Goal: Information Seeking & Learning: Learn about a topic

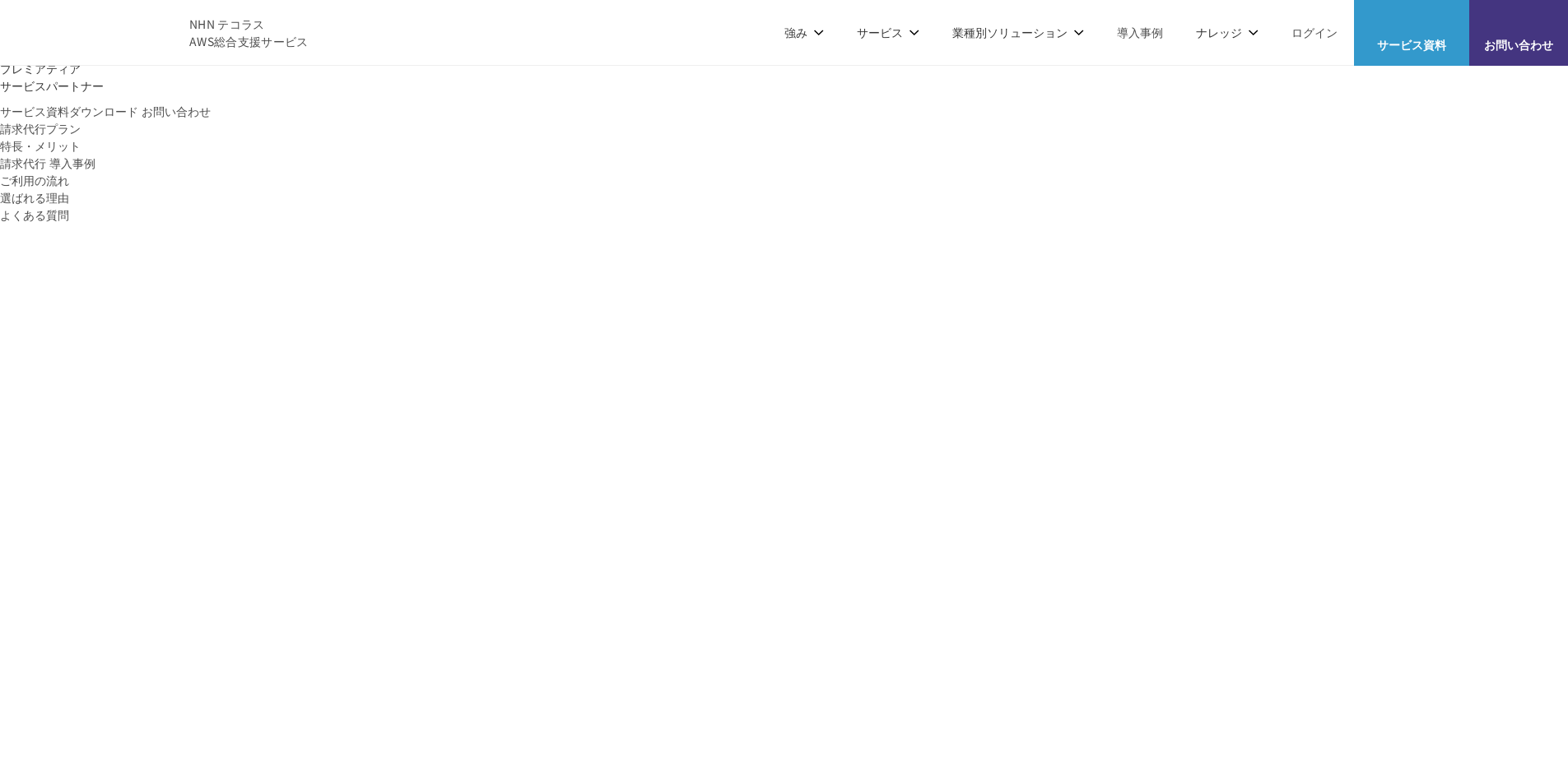
scroll to position [247, 0]
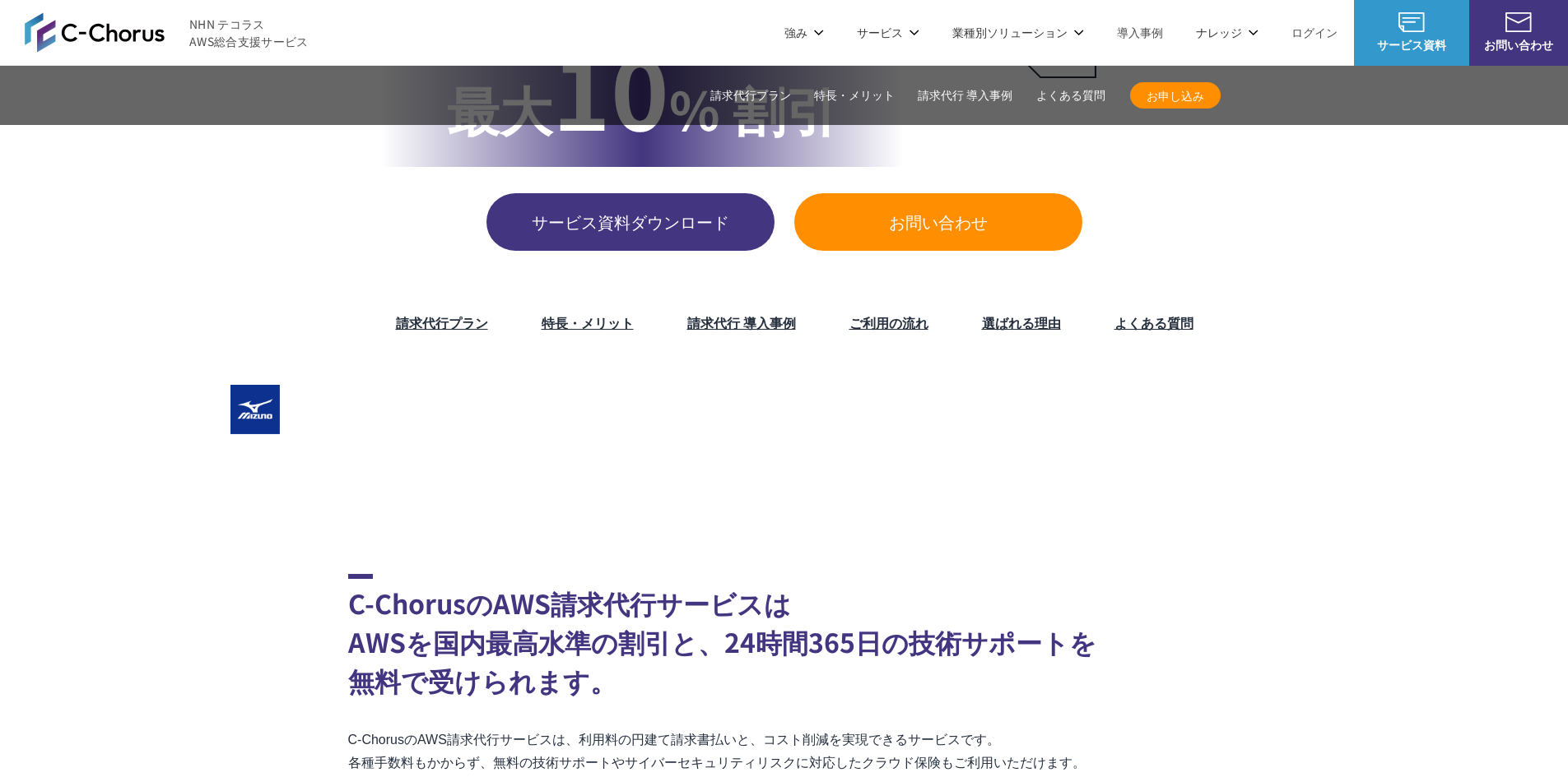
click at [552, 316] on link "特長・メリット" at bounding box center [588, 322] width 92 height 19
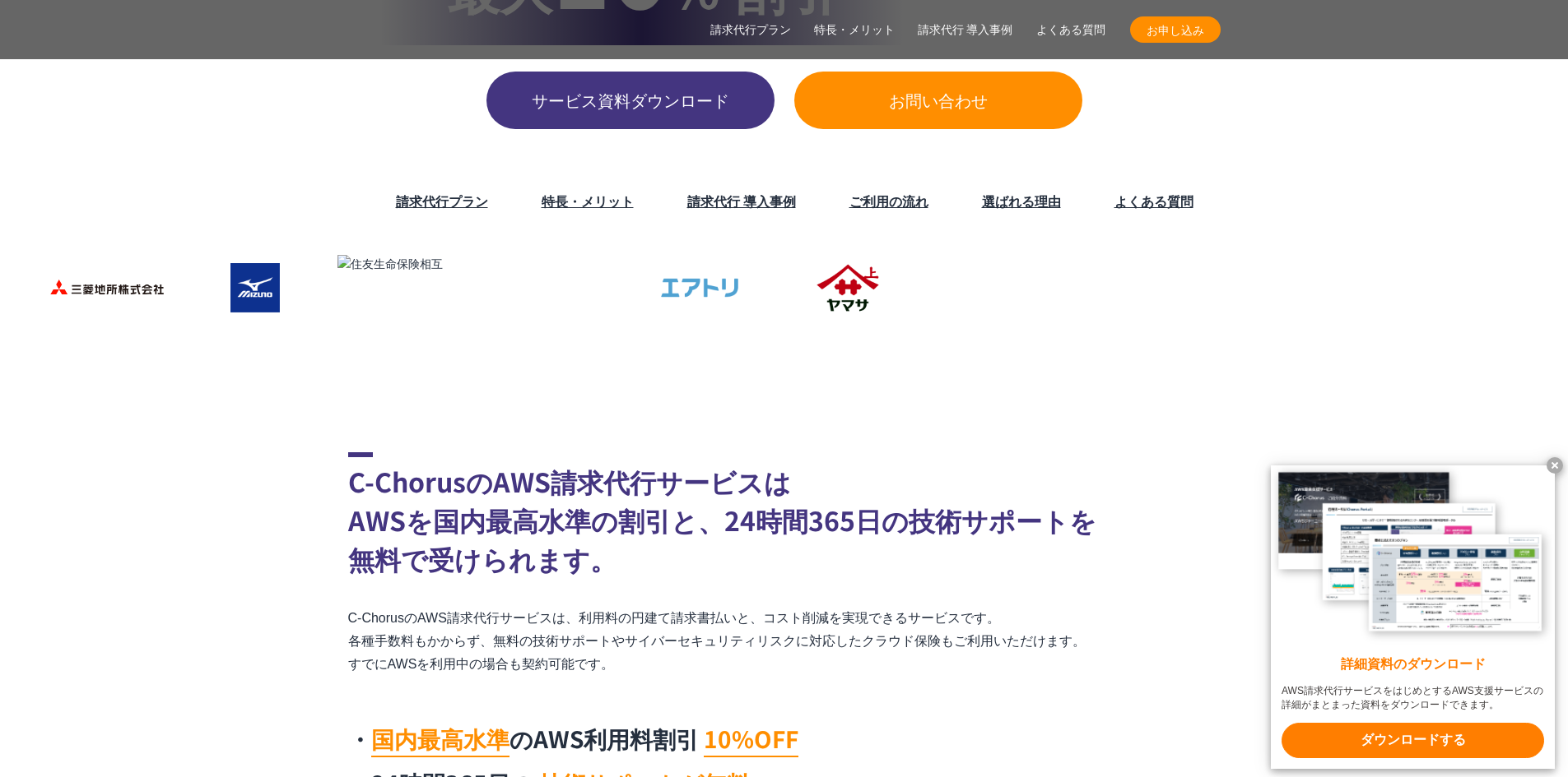
scroll to position [658, 0]
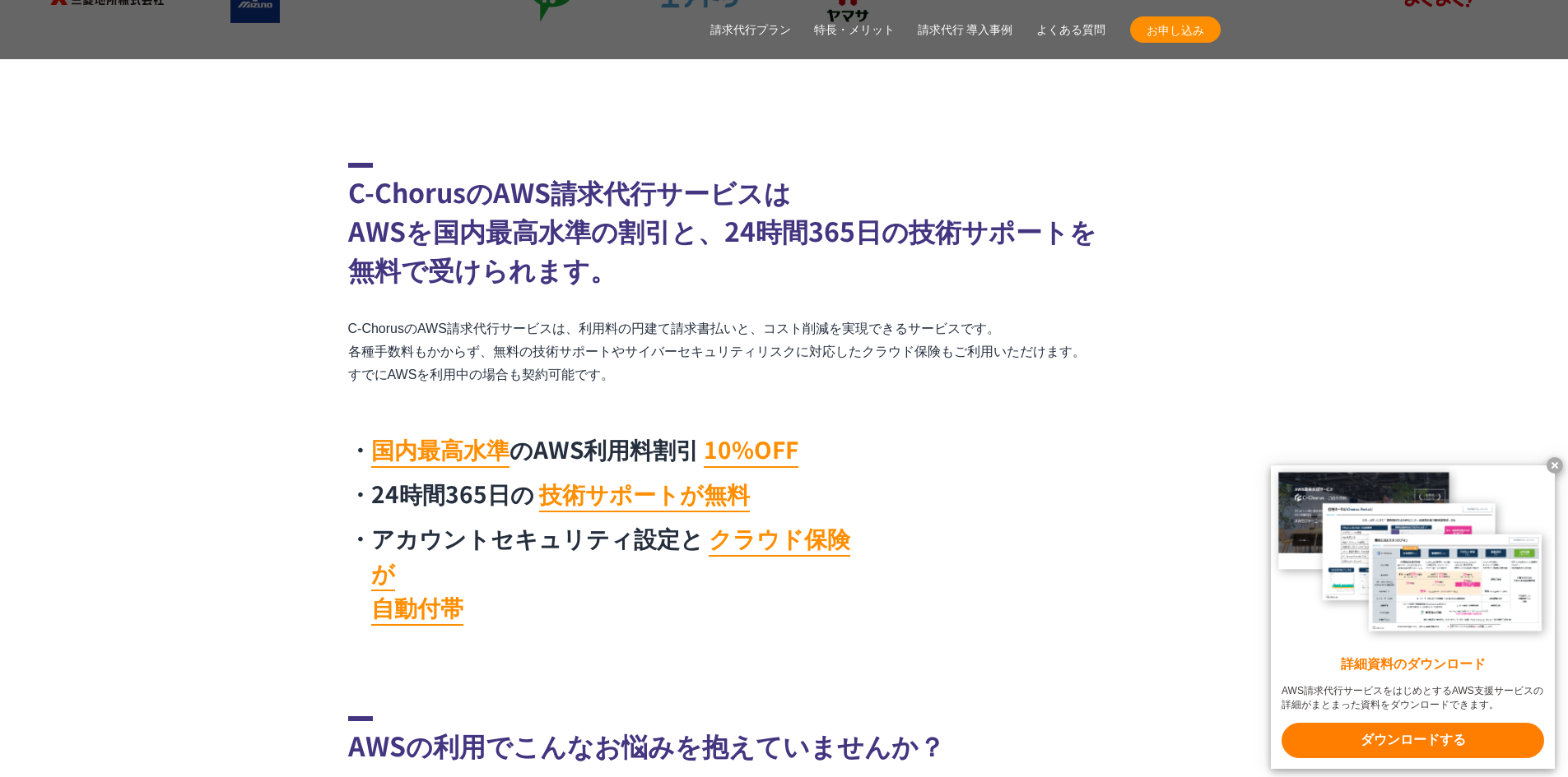
click at [1554, 465] on x-t at bounding box center [1555, 465] width 17 height 17
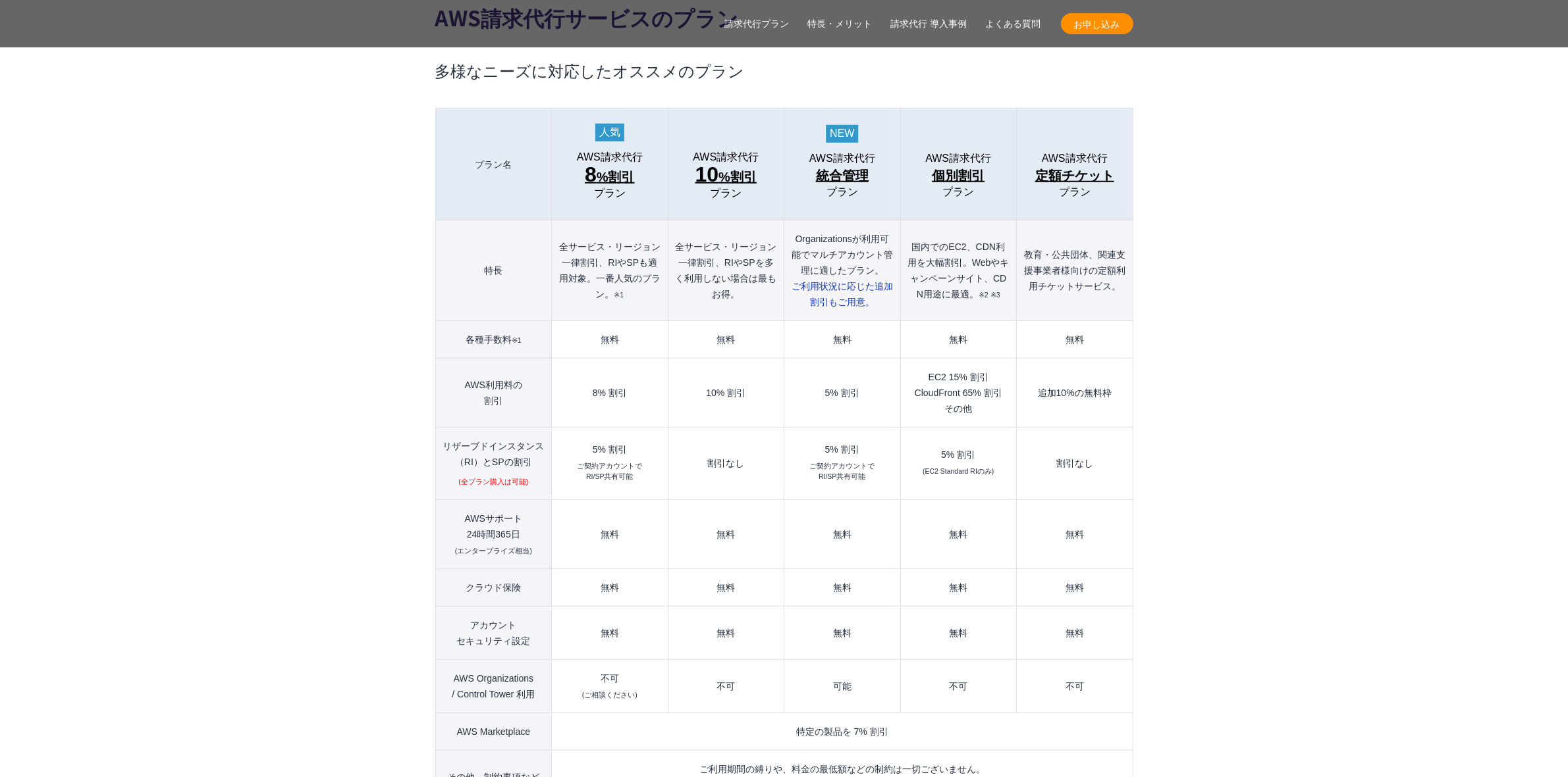
scroll to position [1465, 0]
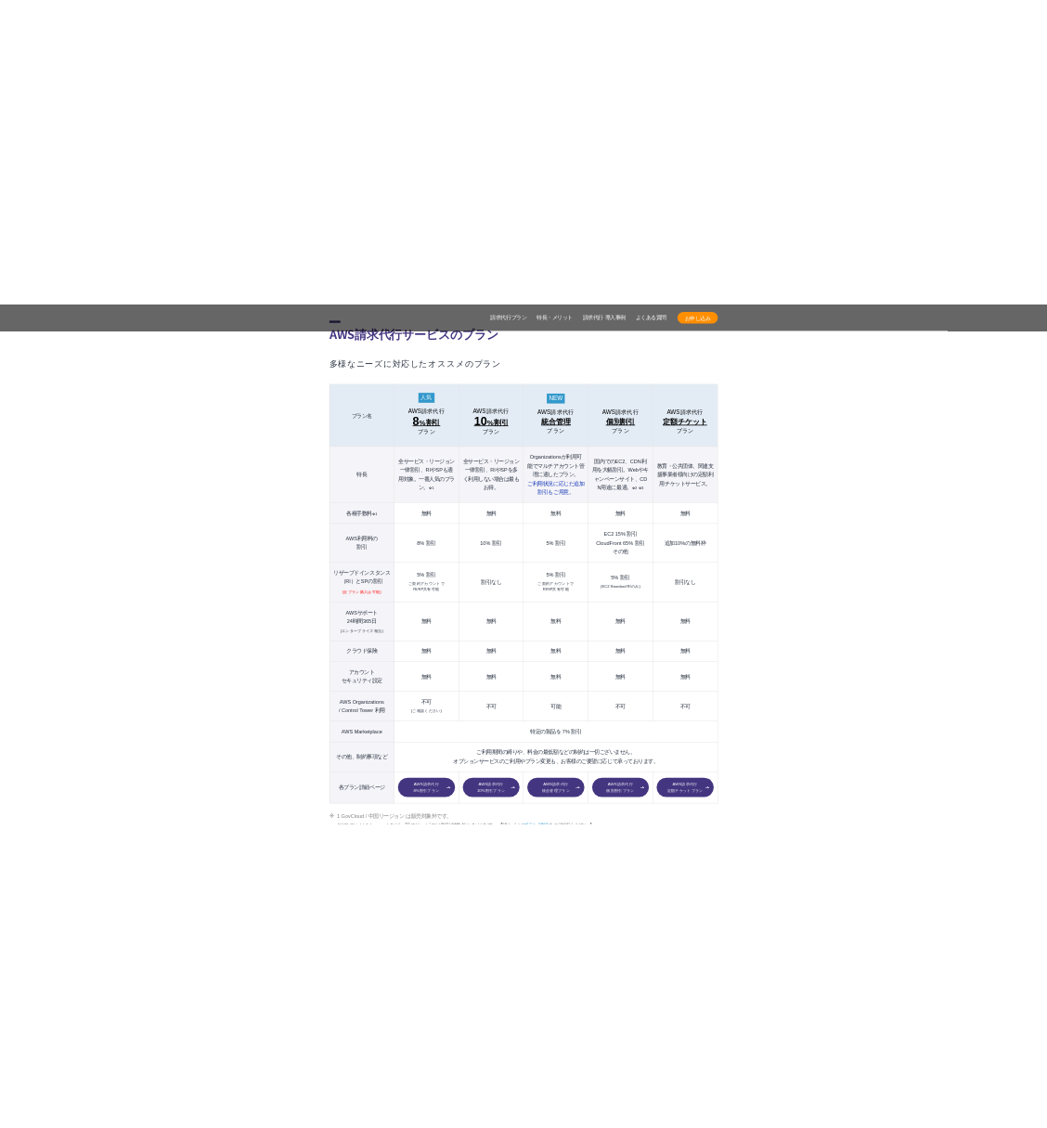
scroll to position [1927, 0]
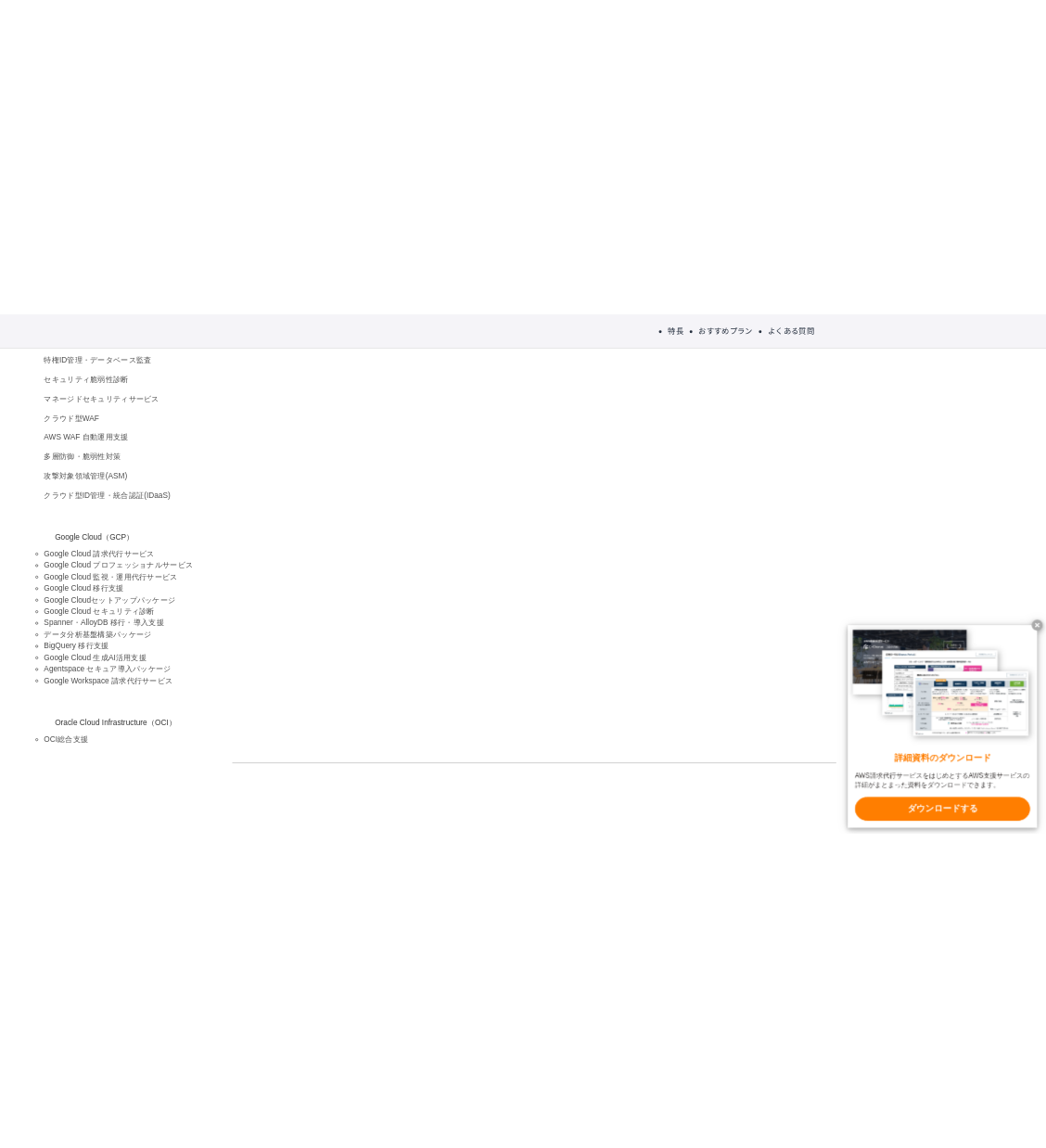
scroll to position [1113, 0]
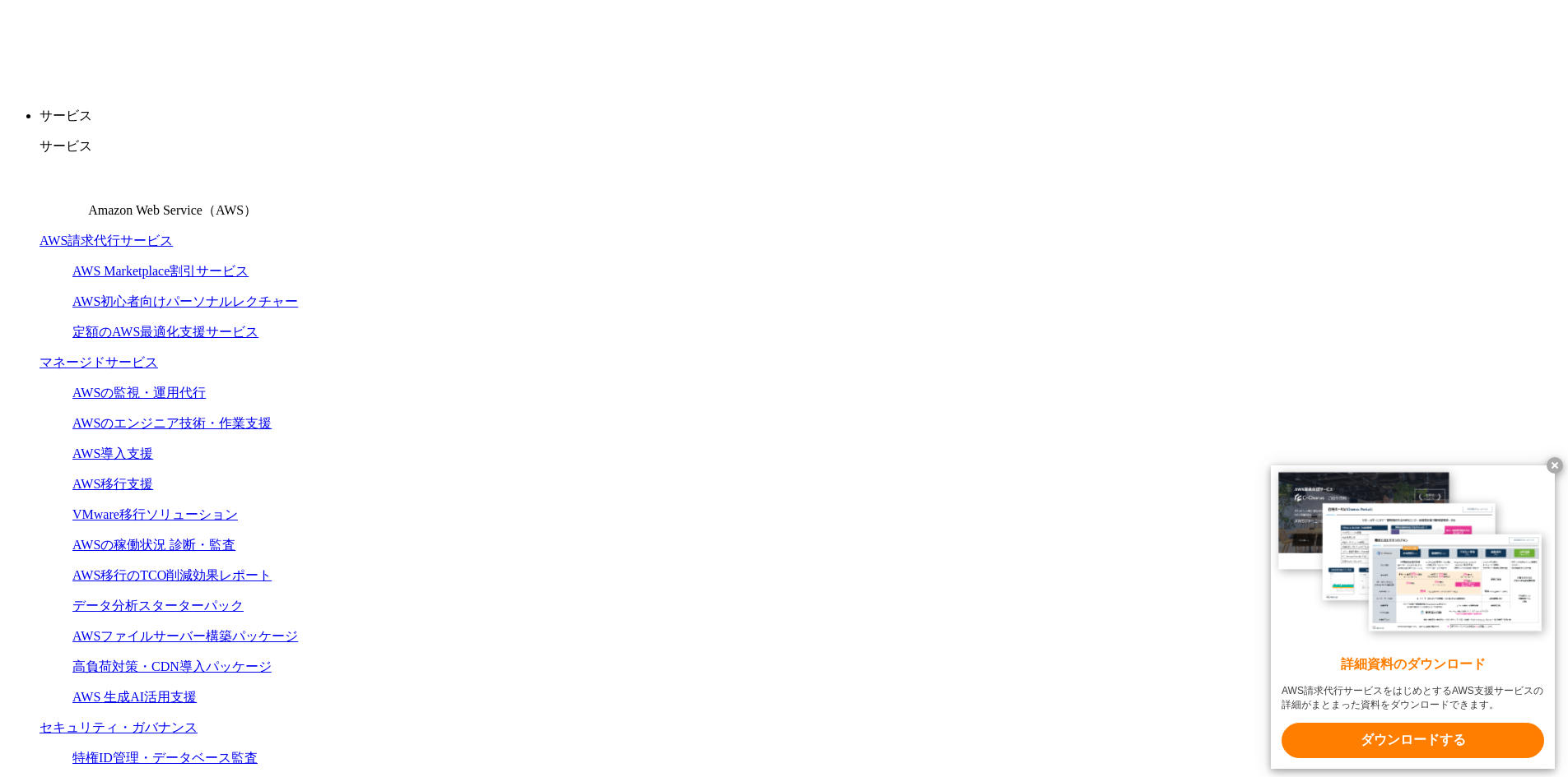
scroll to position [329, 0]
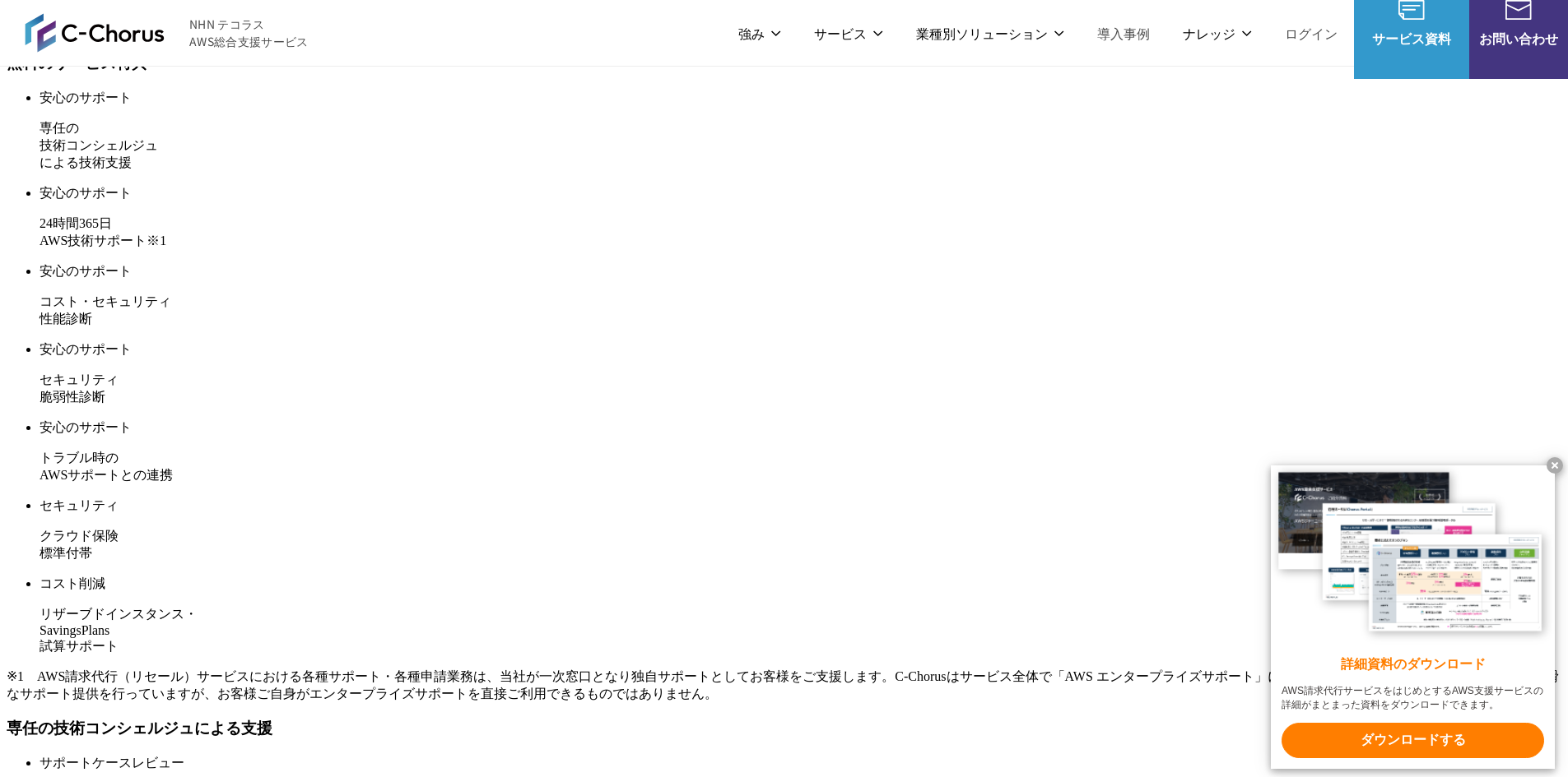
click at [1552, 466] on x-t at bounding box center [1555, 465] width 17 height 17
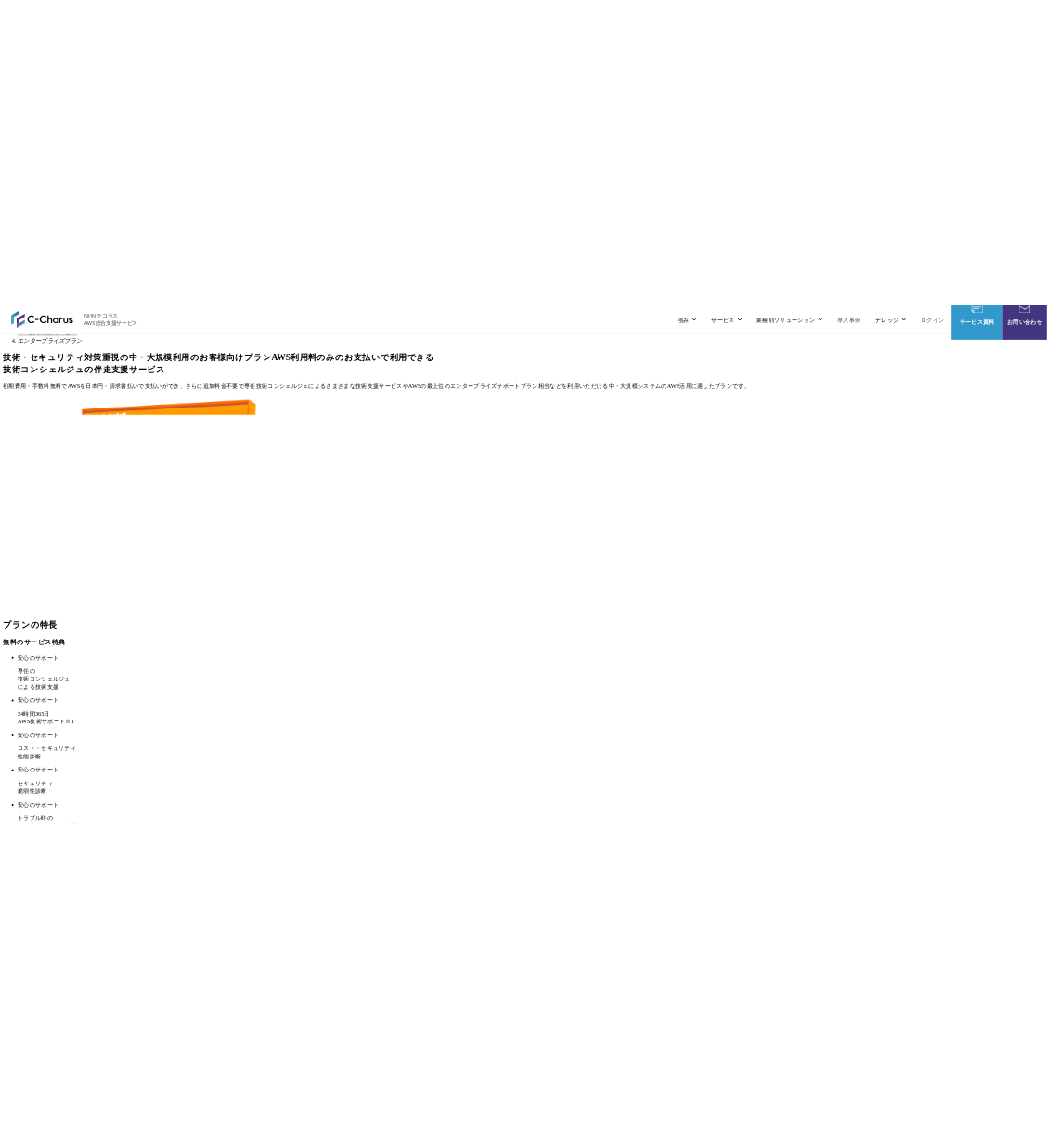
scroll to position [0, 0]
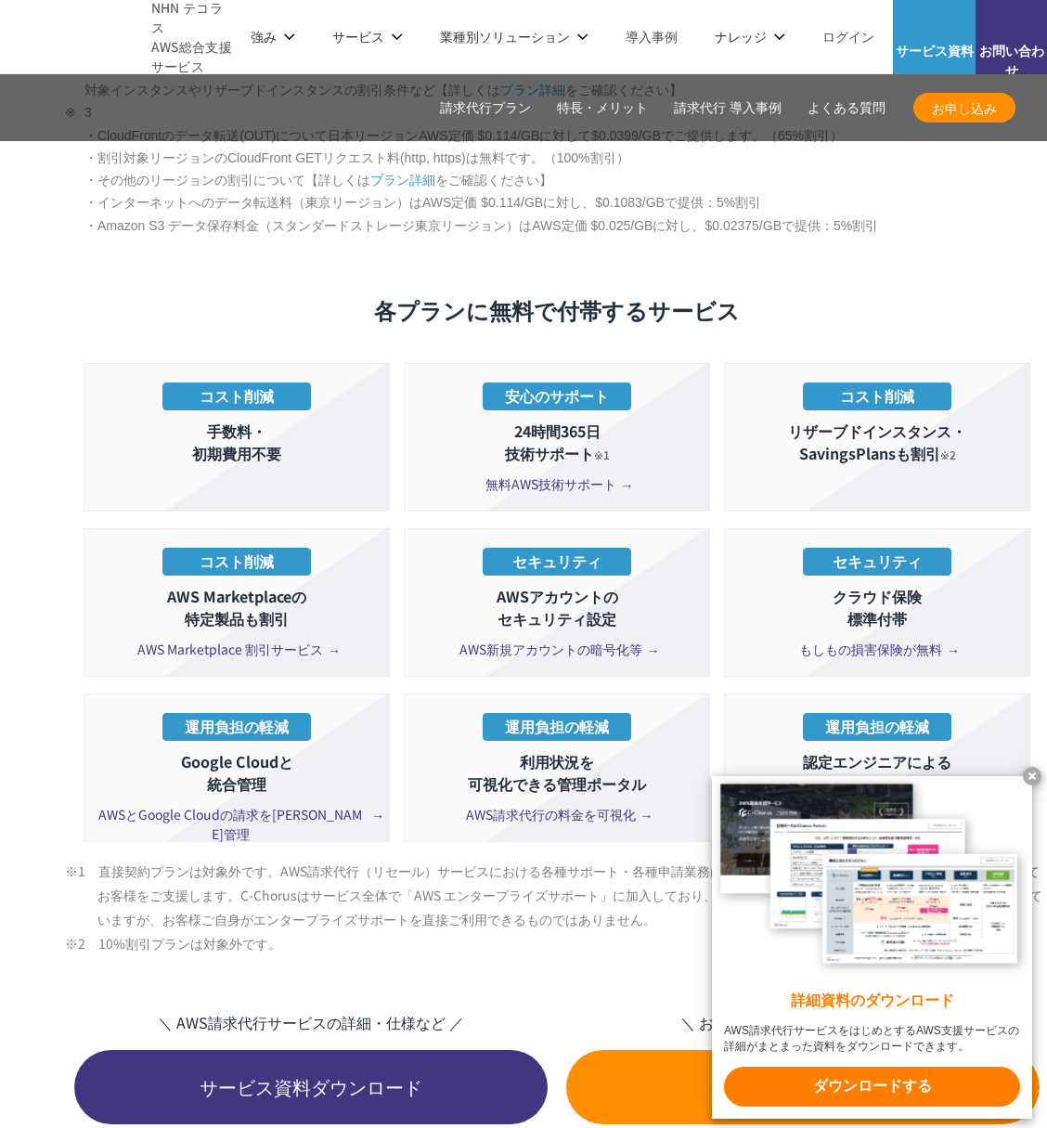
scroll to position [3202, 0]
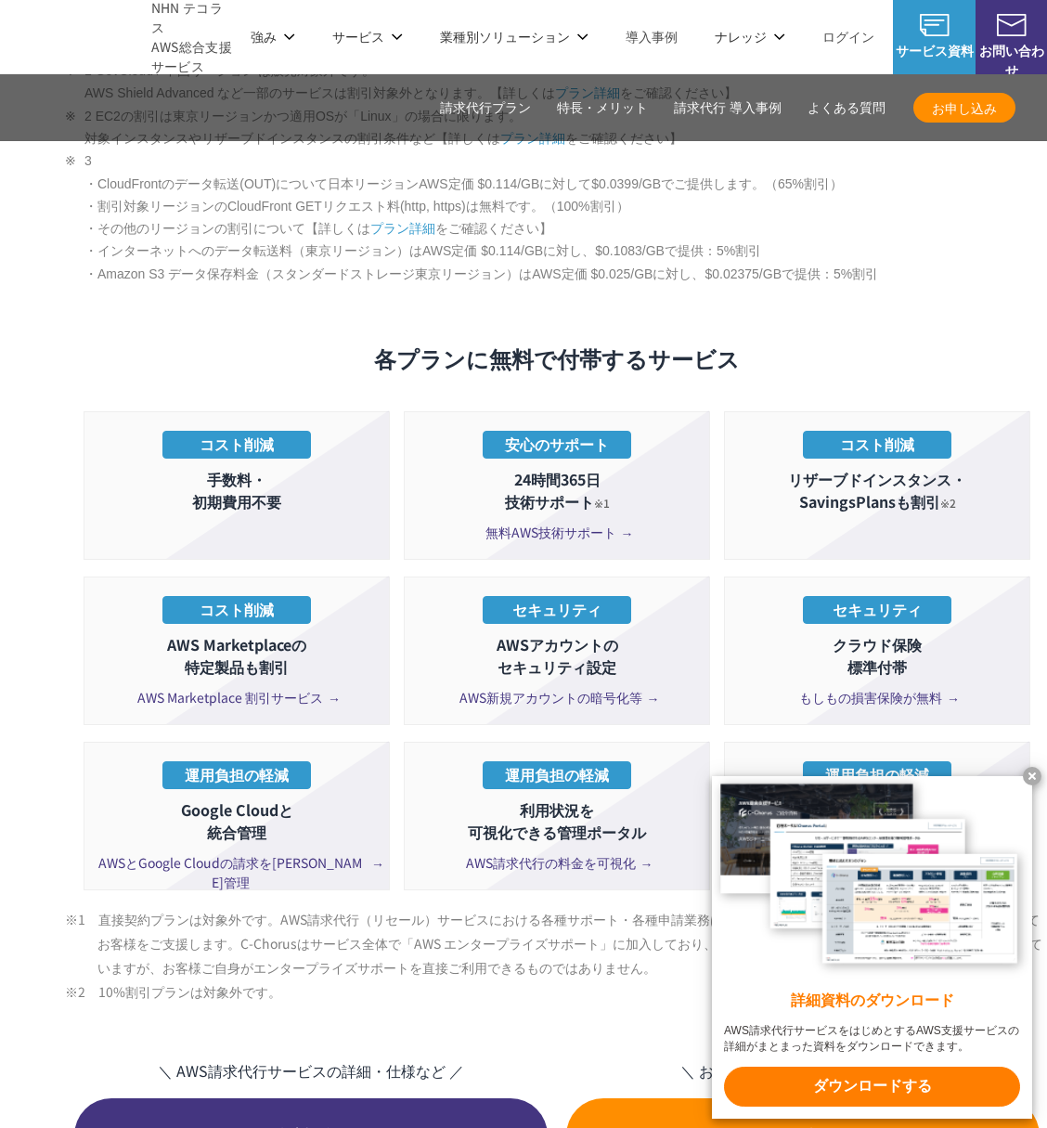
click at [1035, 772] on x-t at bounding box center [1032, 776] width 19 height 19
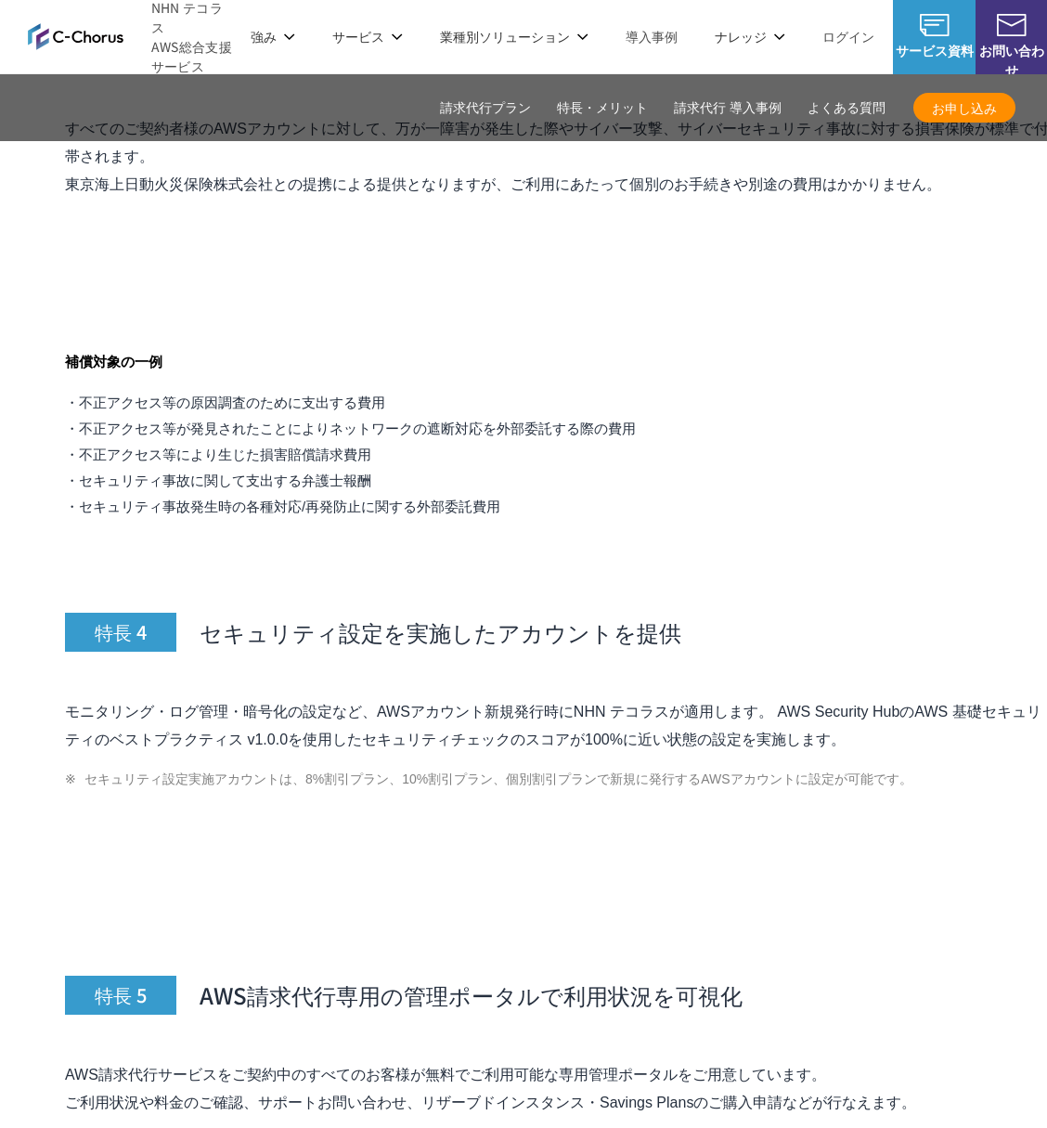
scroll to position [6544, 0]
